Goal: Information Seeking & Learning: Learn about a topic

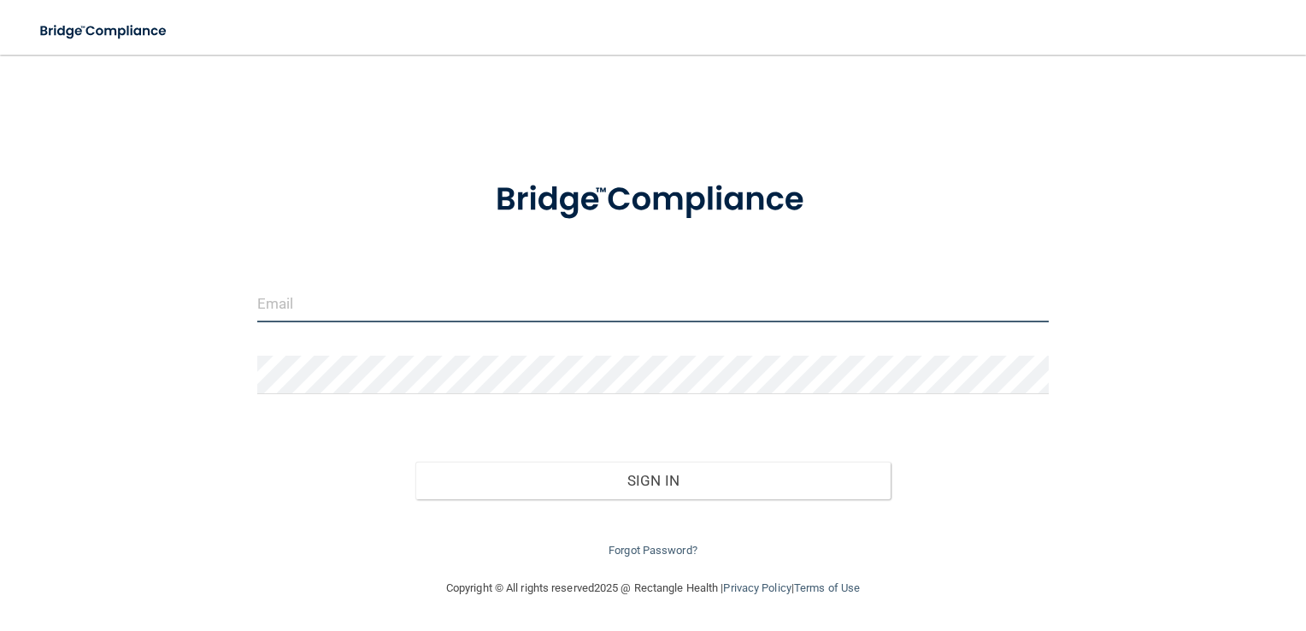
click at [274, 303] on input "email" at bounding box center [653, 303] width 792 height 38
type input "[PERSON_NAME][EMAIL_ADDRESS][DOMAIN_NAME]"
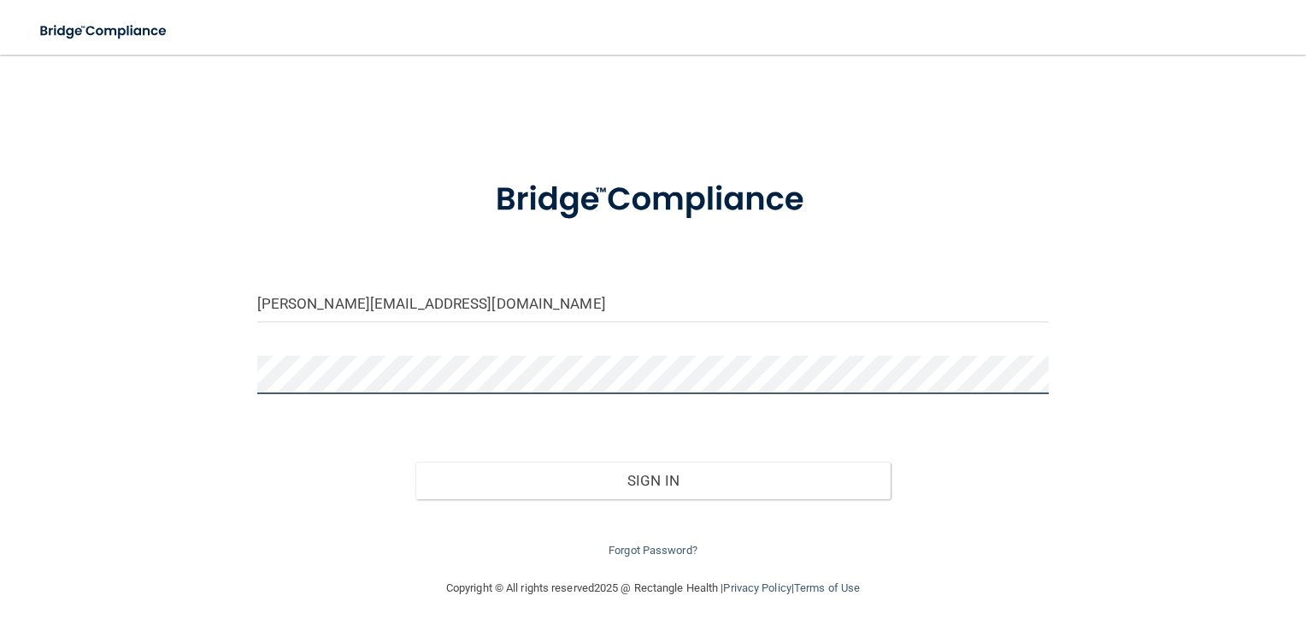
click at [415, 462] on button "Sign In" at bounding box center [652, 481] width 475 height 38
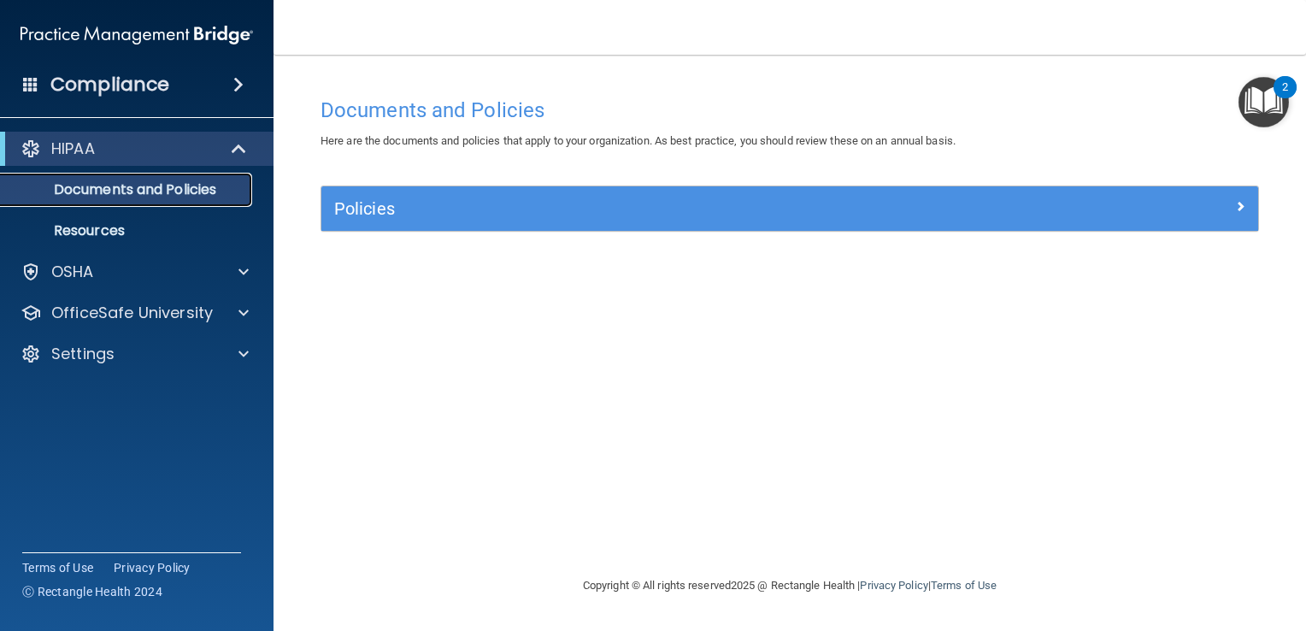
click at [136, 198] on p "Documents and Policies" at bounding box center [127, 189] width 233 height 17
click at [128, 238] on p "Resources" at bounding box center [127, 230] width 233 height 17
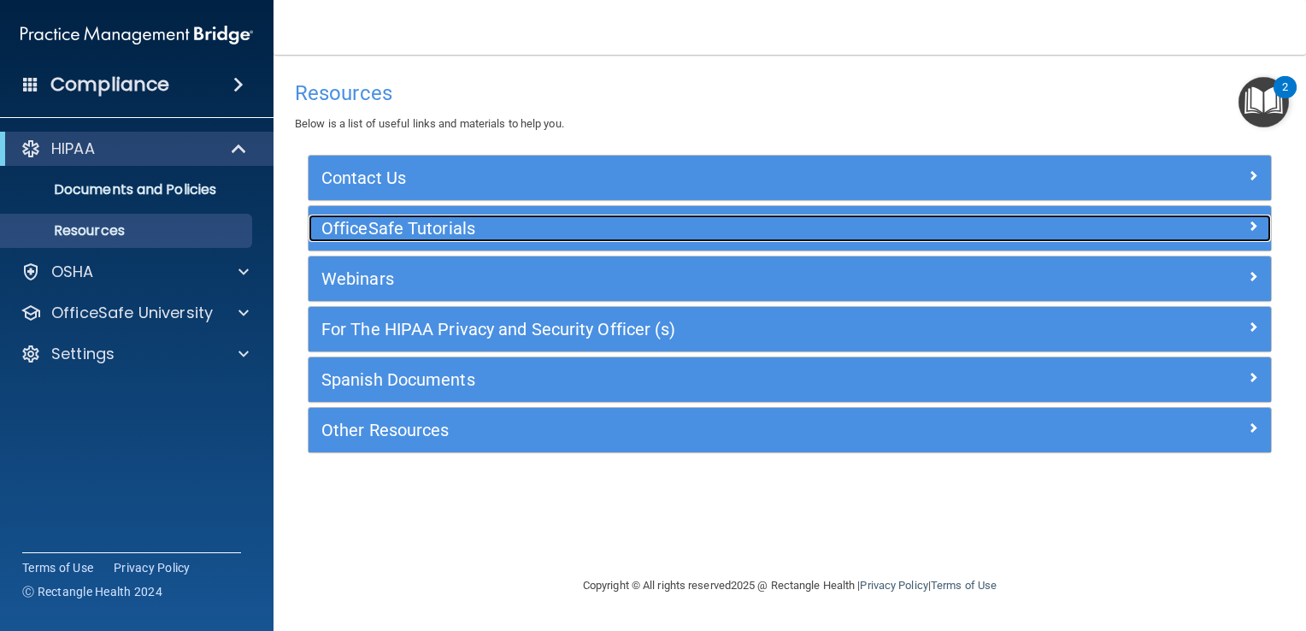
click at [448, 227] on h5 "OfficeSafe Tutorials" at bounding box center [669, 228] width 697 height 19
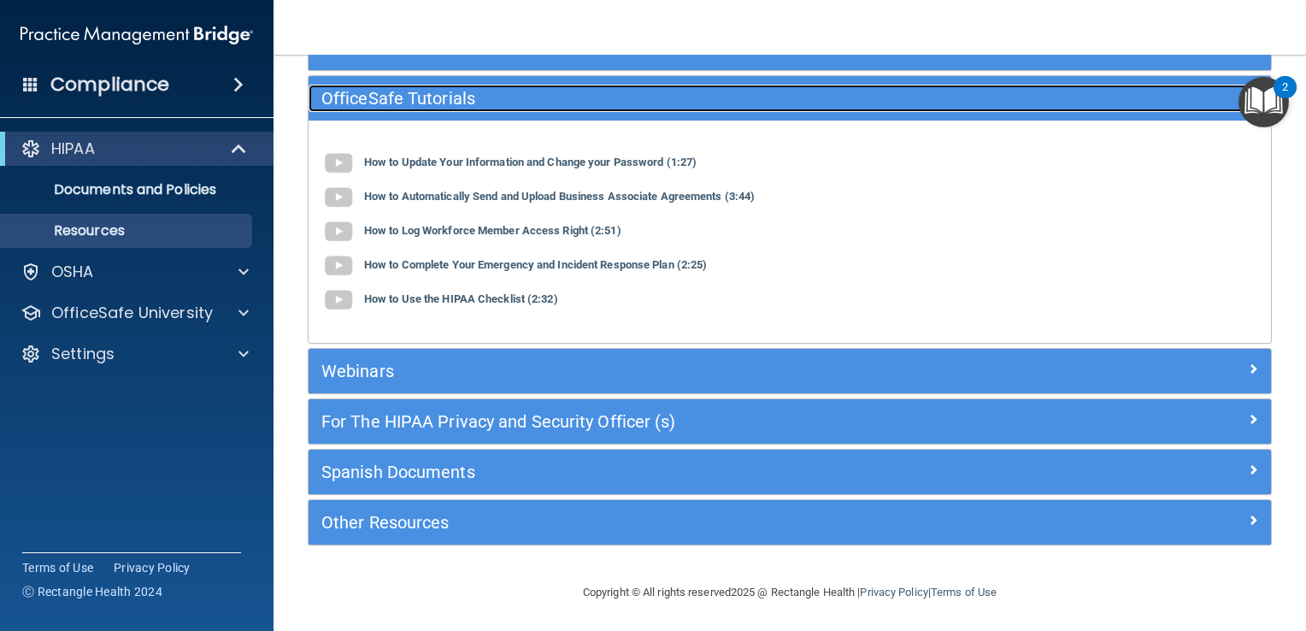
scroll to position [130, 0]
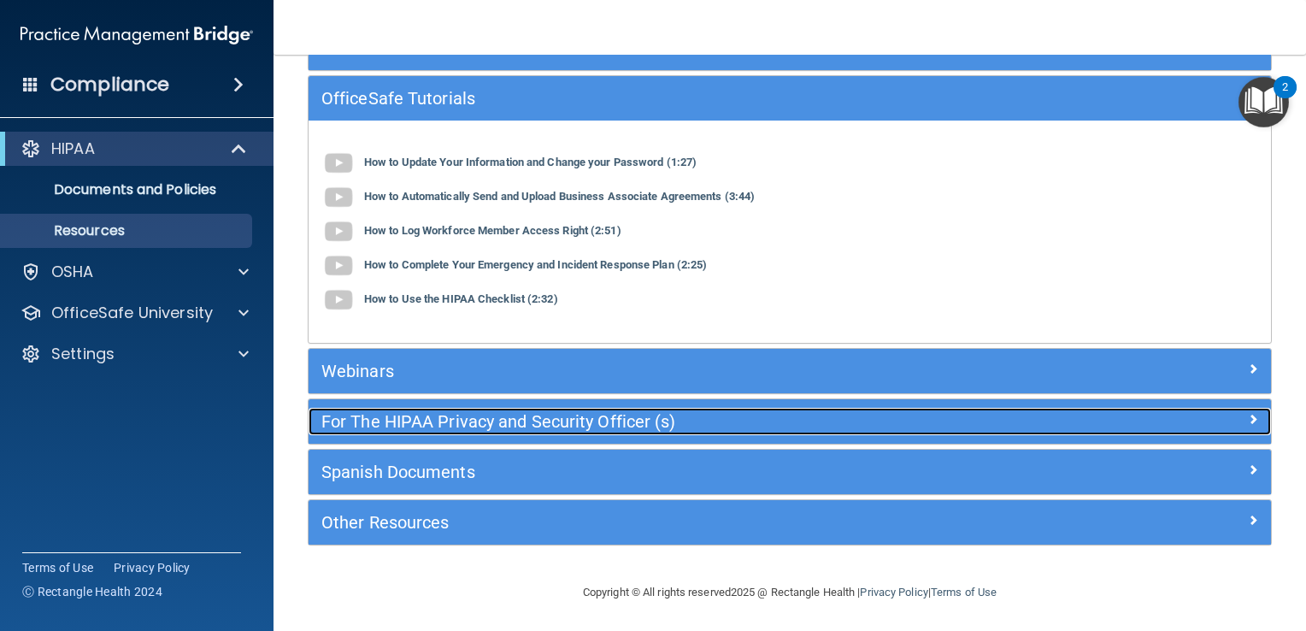
click at [415, 428] on h5 "For The HIPAA Privacy and Security Officer (s)" at bounding box center [669, 421] width 697 height 19
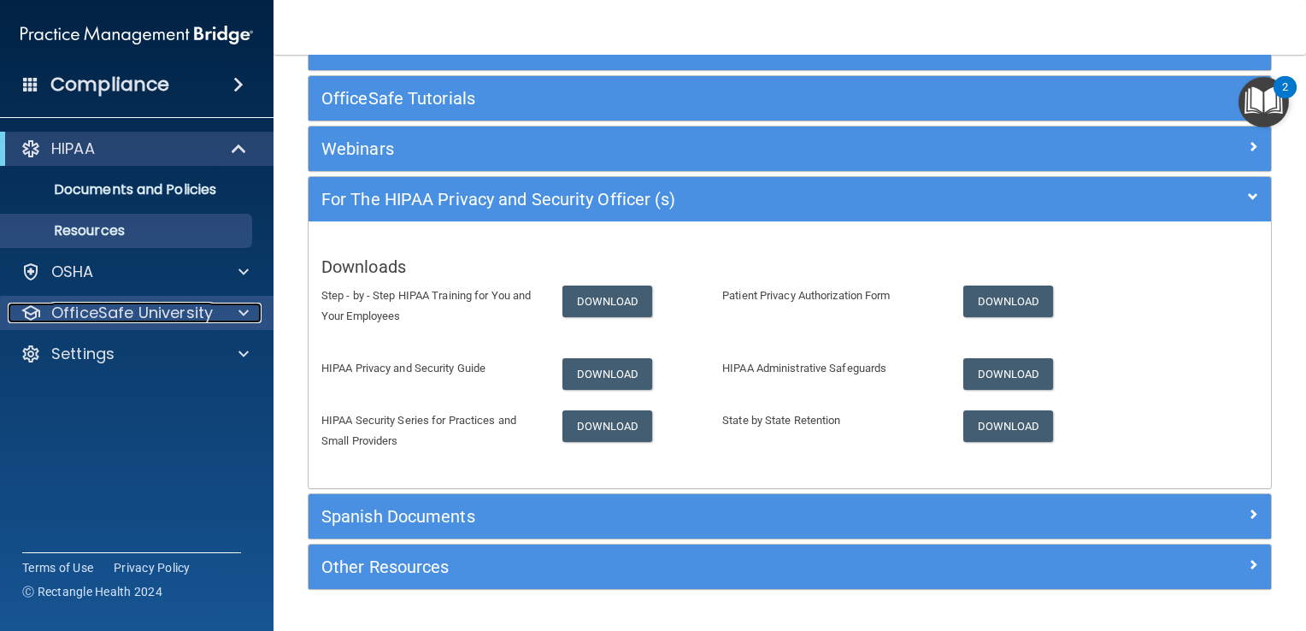
click at [143, 308] on p "OfficeSafe University" at bounding box center [132, 313] width 162 height 21
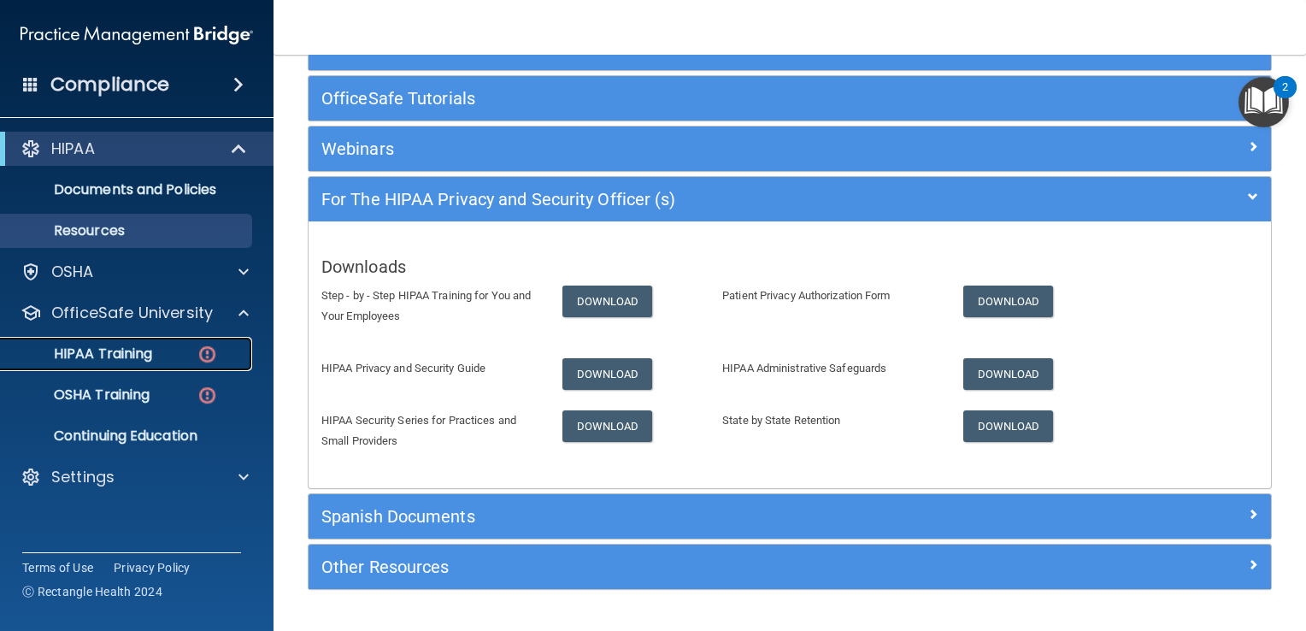
click at [134, 351] on p "HIPAA Training" at bounding box center [81, 353] width 141 height 17
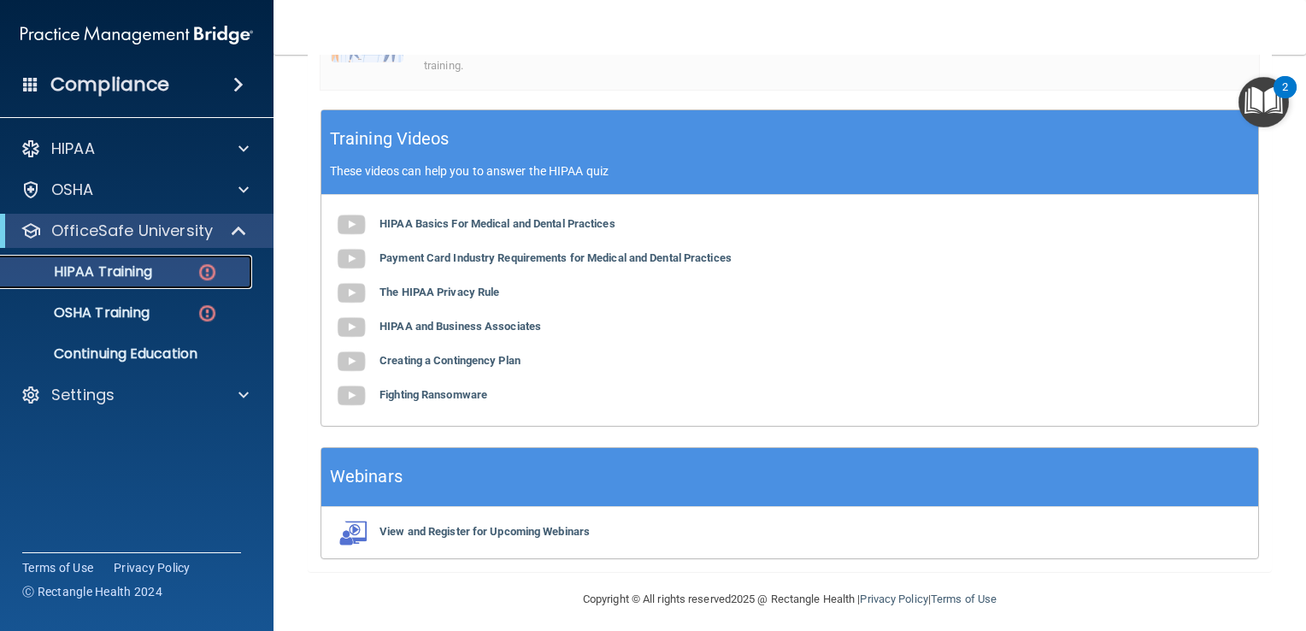
scroll to position [585, 0]
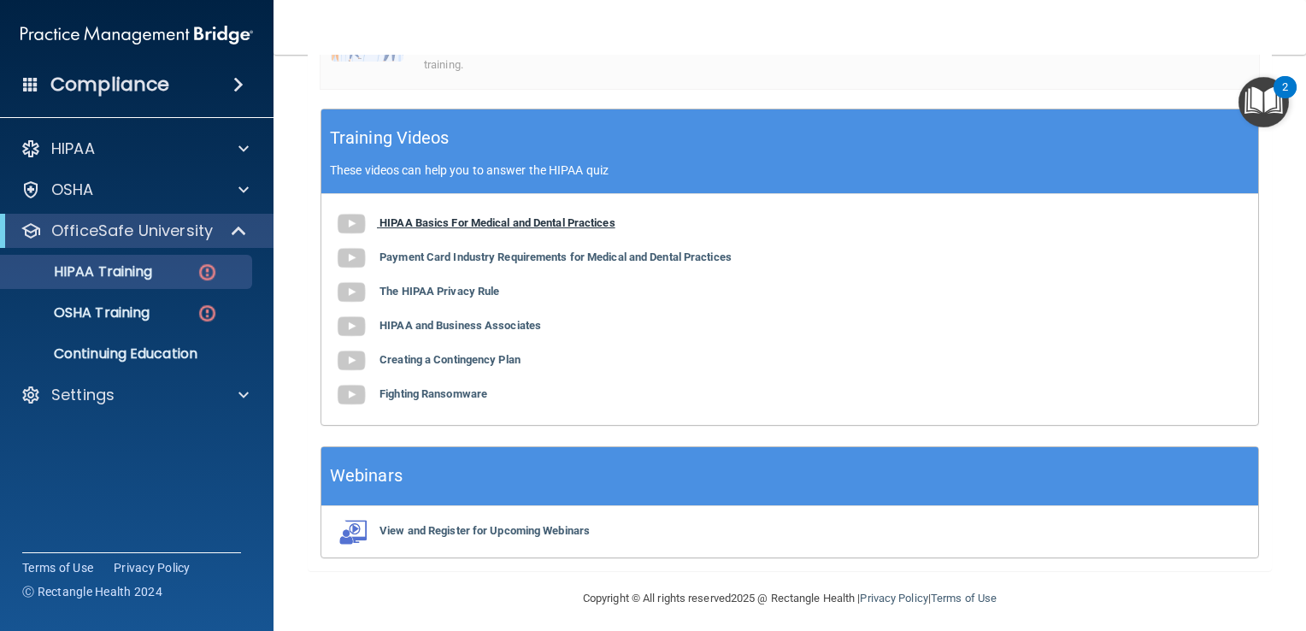
click at [578, 222] on b "HIPAA Basics For Medical and Dental Practices" at bounding box center [497, 222] width 236 height 13
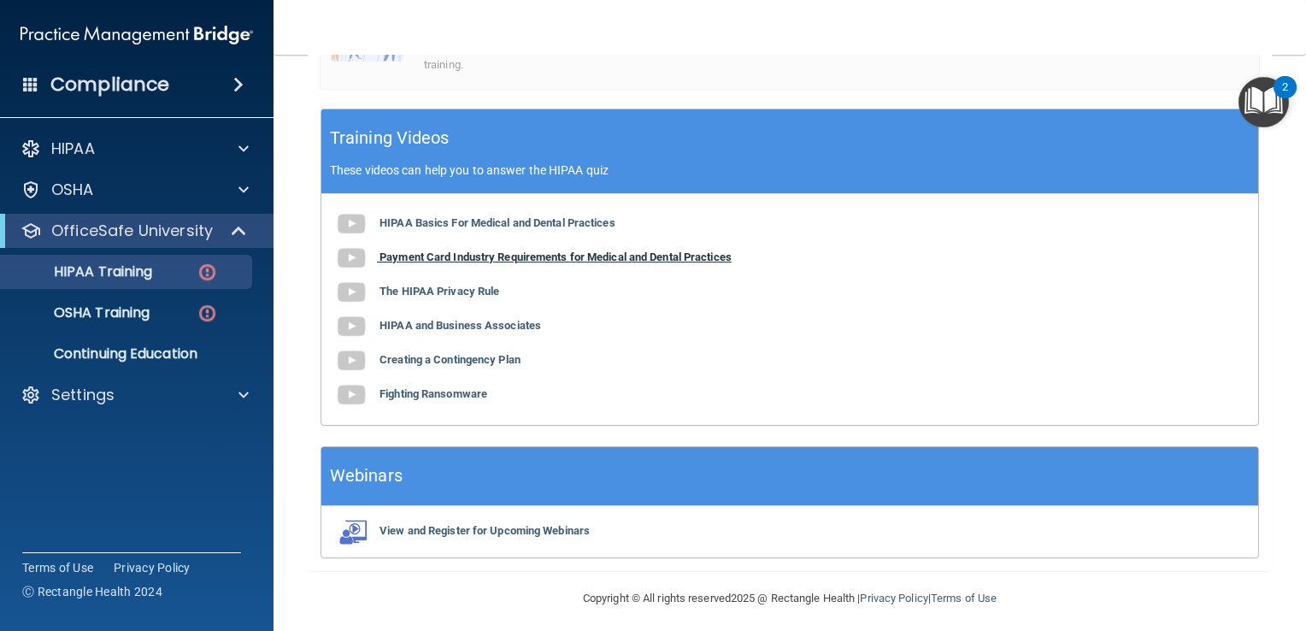
click at [431, 260] on b "Payment Card Industry Requirements for Medical and Dental Practices" at bounding box center [555, 256] width 352 height 13
click at [426, 290] on b "The HIPAA Privacy Rule" at bounding box center [439, 291] width 120 height 13
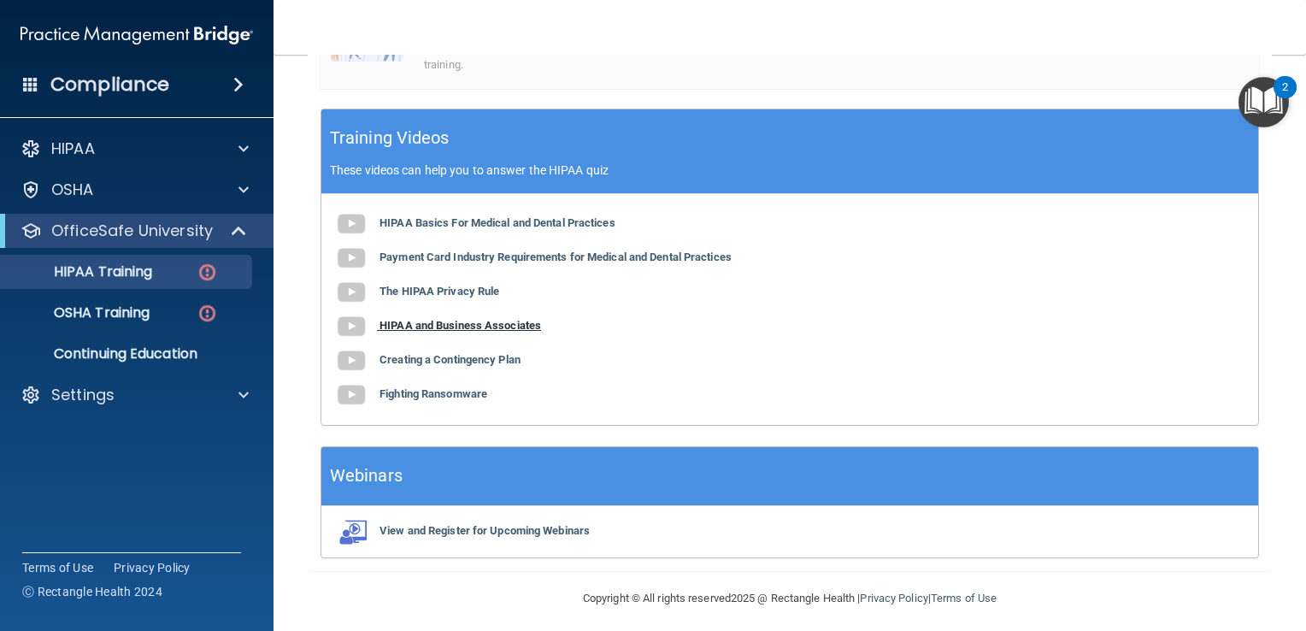
click at [468, 323] on b "HIPAA and Business Associates" at bounding box center [460, 325] width 162 height 13
